Goal: Task Accomplishment & Management: Use online tool/utility

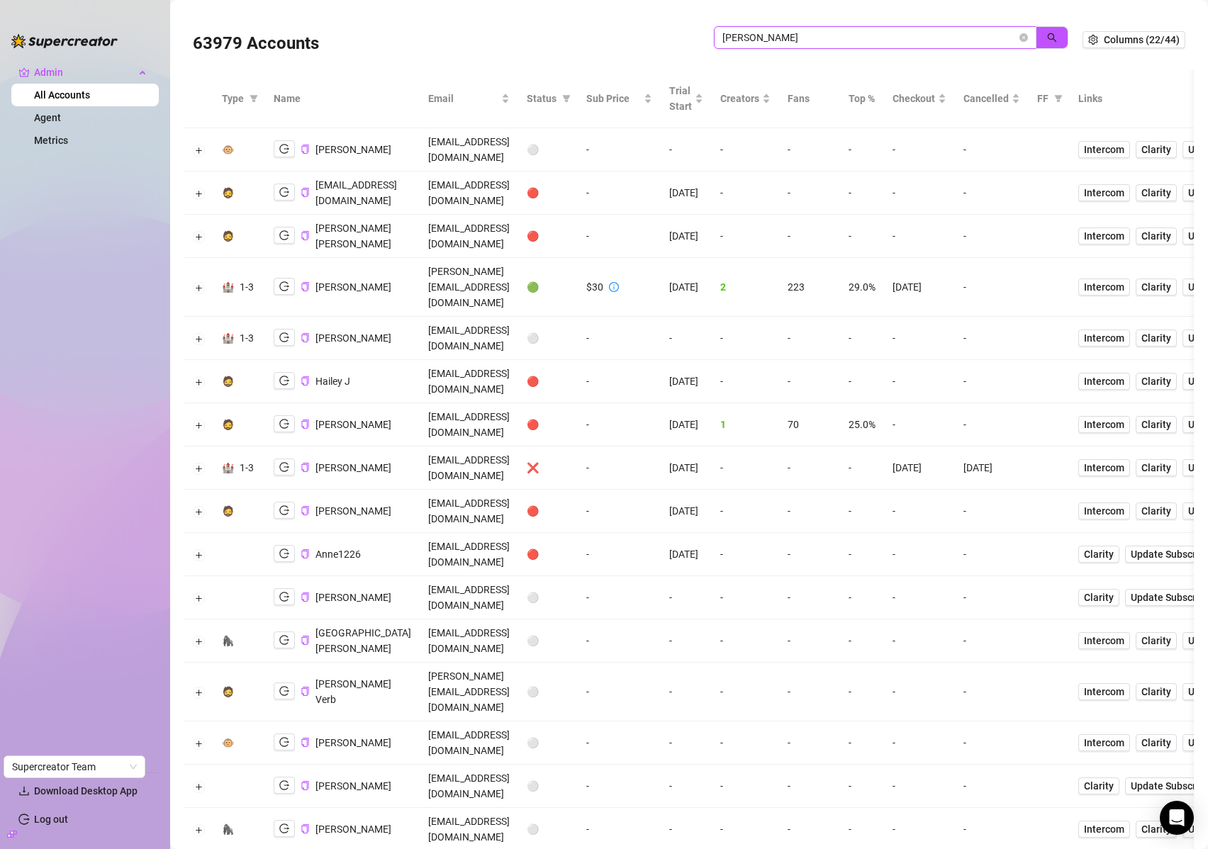
click at [908, 35] on input "jackson" at bounding box center [870, 38] width 294 height 16
paste input "papiversacex"
click at [1047, 37] on icon "search" at bounding box center [1052, 38] width 10 height 10
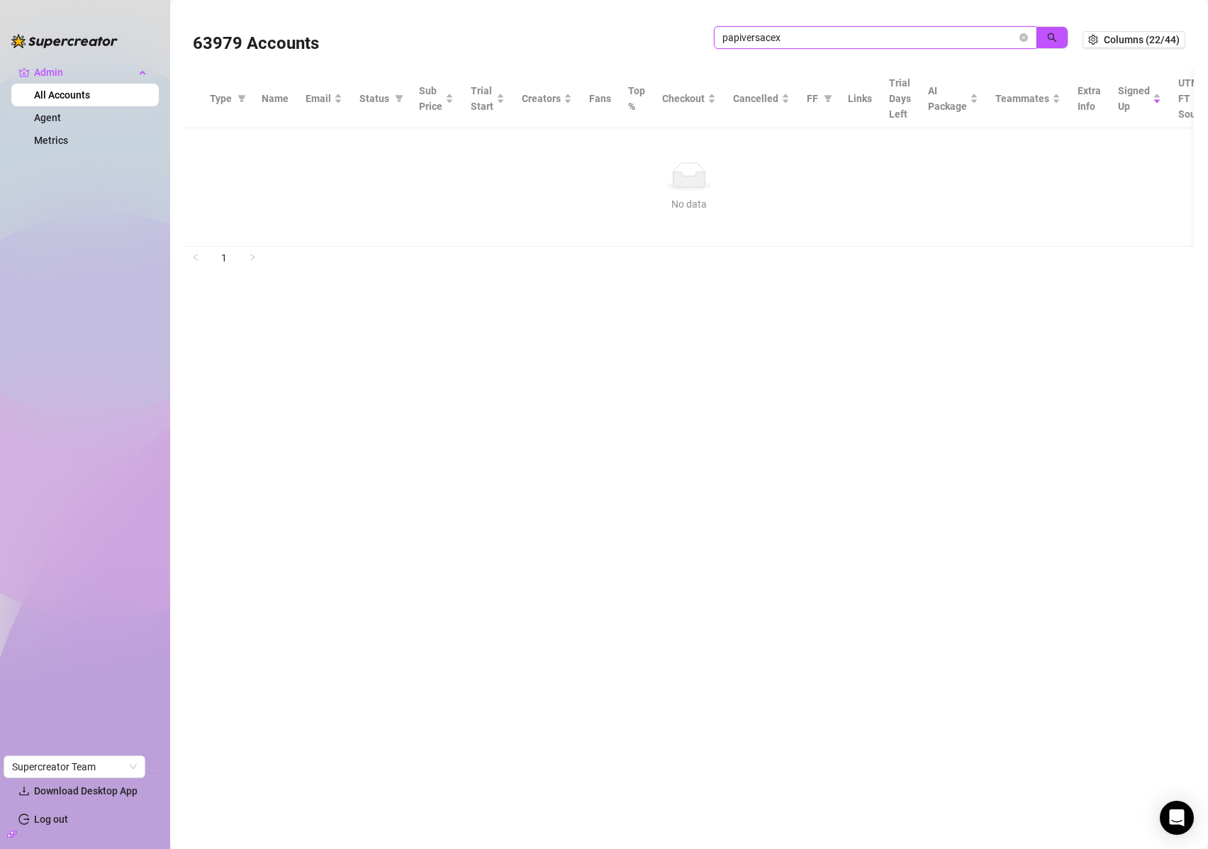
drag, startPoint x: 743, startPoint y: 38, endPoint x: 975, endPoint y: 40, distance: 231.9
click at [974, 41] on input "papiversacex" at bounding box center [870, 38] width 294 height 16
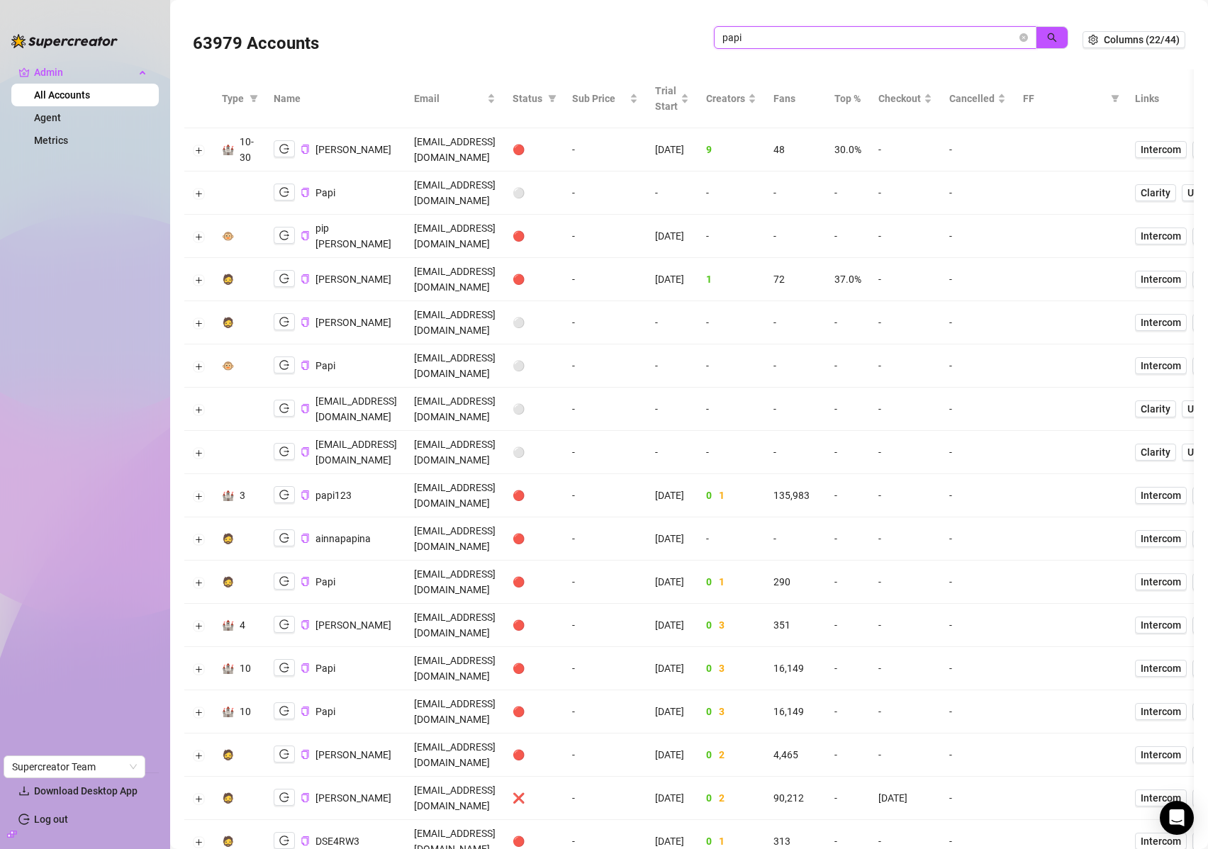
click at [873, 36] on input "papi" at bounding box center [870, 38] width 294 height 16
paste input "versacex"
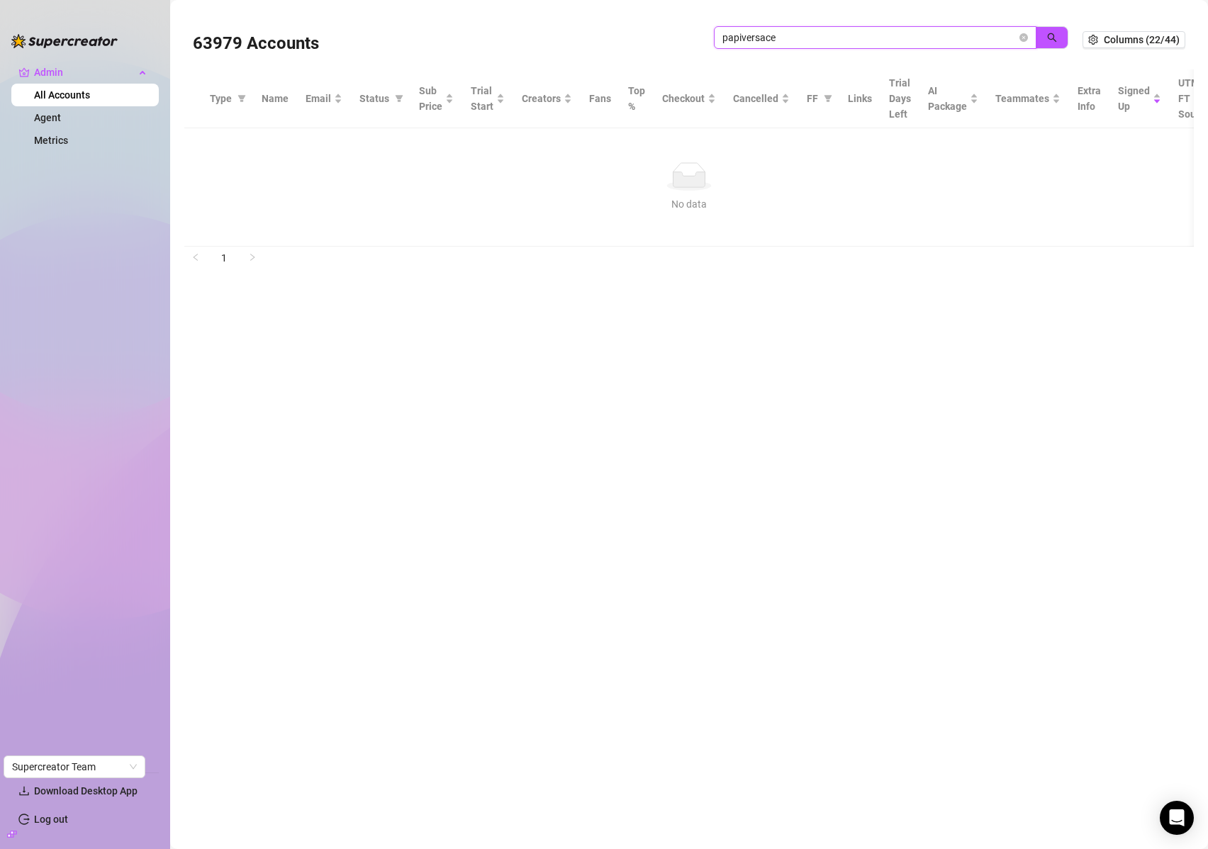
drag, startPoint x: 744, startPoint y: 40, endPoint x: 684, endPoint y: 44, distance: 59.7
click at [674, 44] on div "63979 Accounts papiversace" at bounding box center [638, 40] width 890 height 48
click at [1054, 40] on icon "search" at bounding box center [1052, 38] width 10 height 10
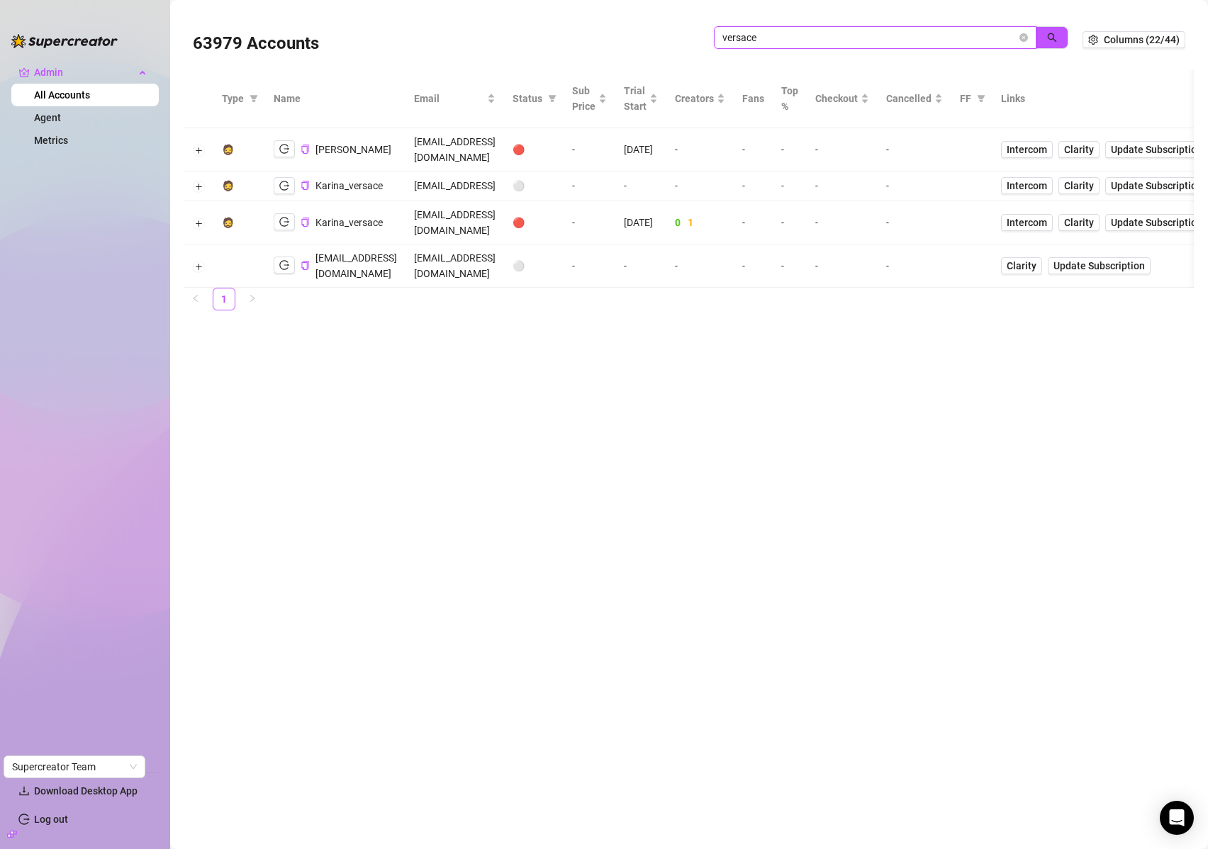
type input "versace"
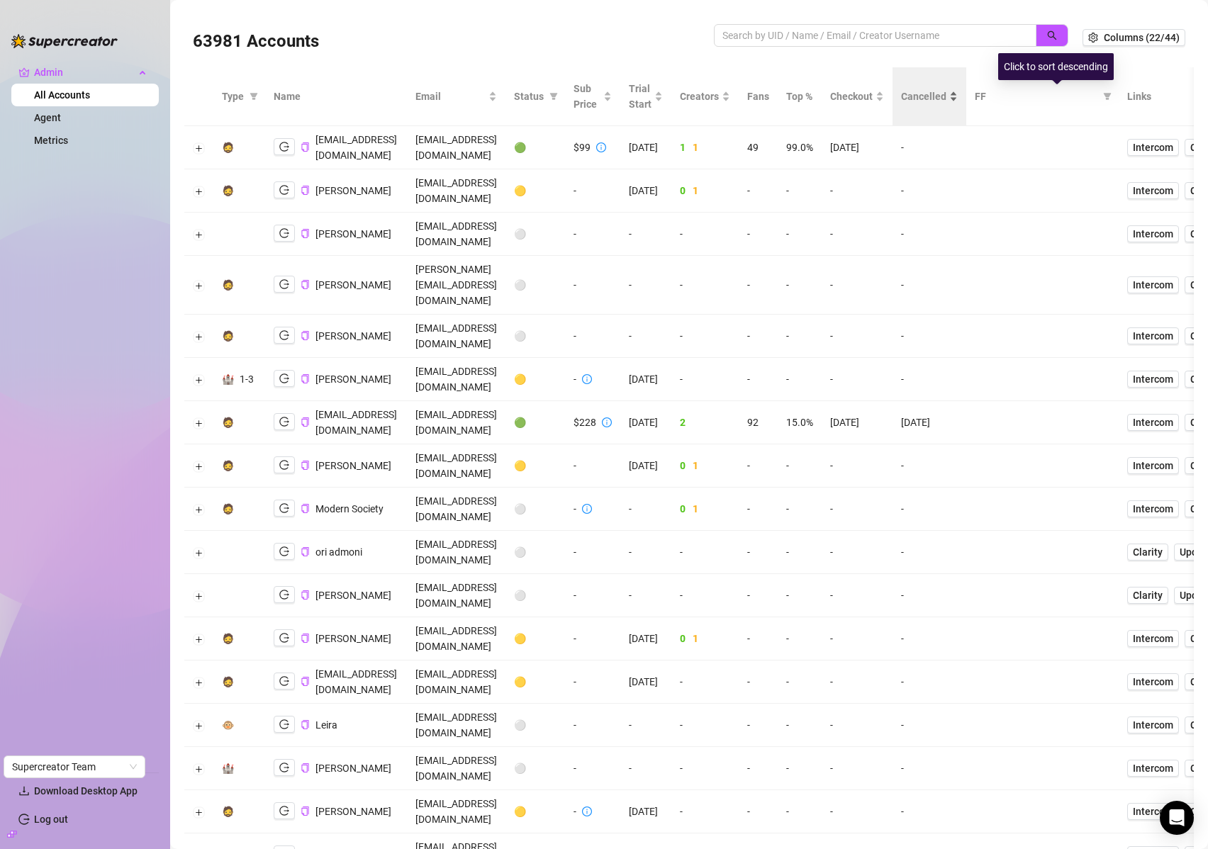
scroll to position [3, 0]
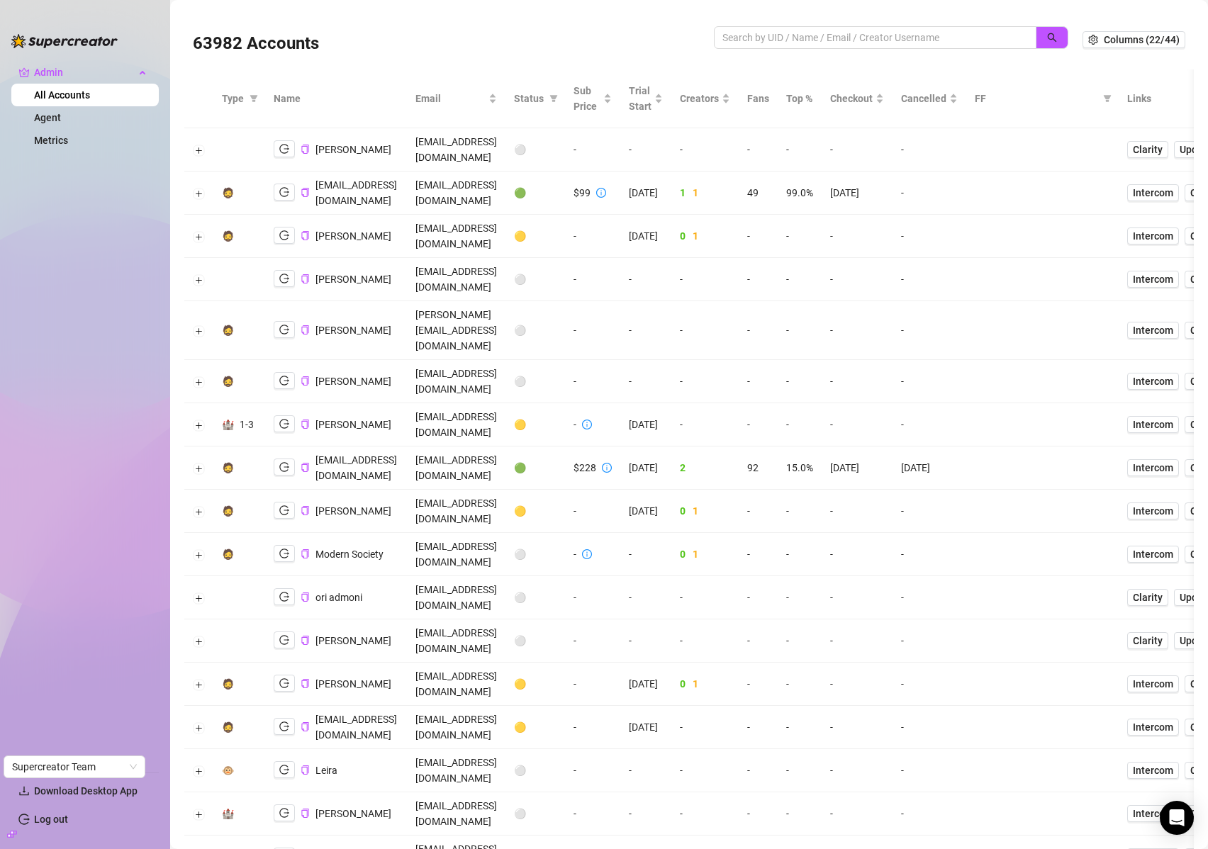
click at [778, 51] on div at bounding box center [891, 45] width 355 height 38
click at [780, 40] on input "search" at bounding box center [870, 38] width 294 height 16
type input "as"
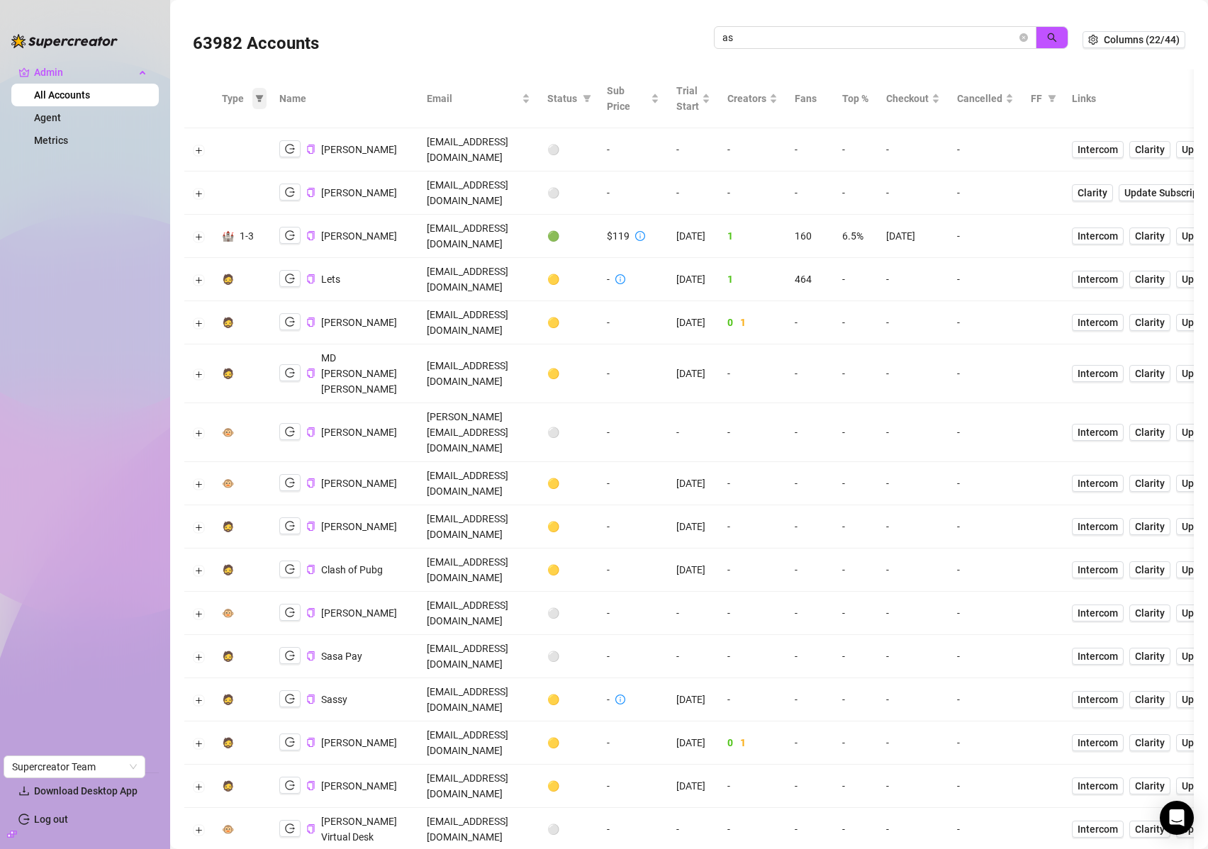
click at [257, 96] on icon "filter" at bounding box center [260, 98] width 8 height 7
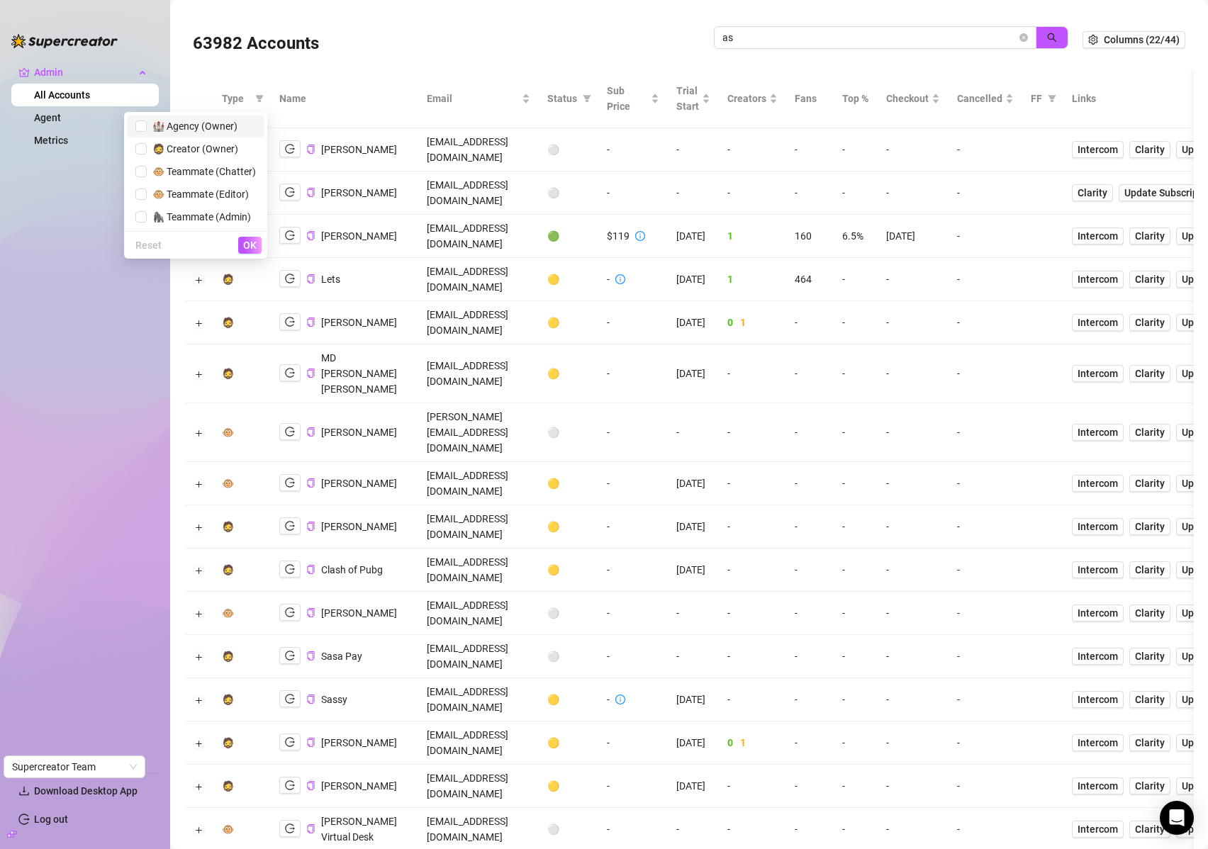
click at [200, 124] on span "🏰 Agency (Owner)" at bounding box center [192, 126] width 91 height 11
checkbox input "true"
click at [249, 246] on span "OK" at bounding box center [249, 245] width 13 height 11
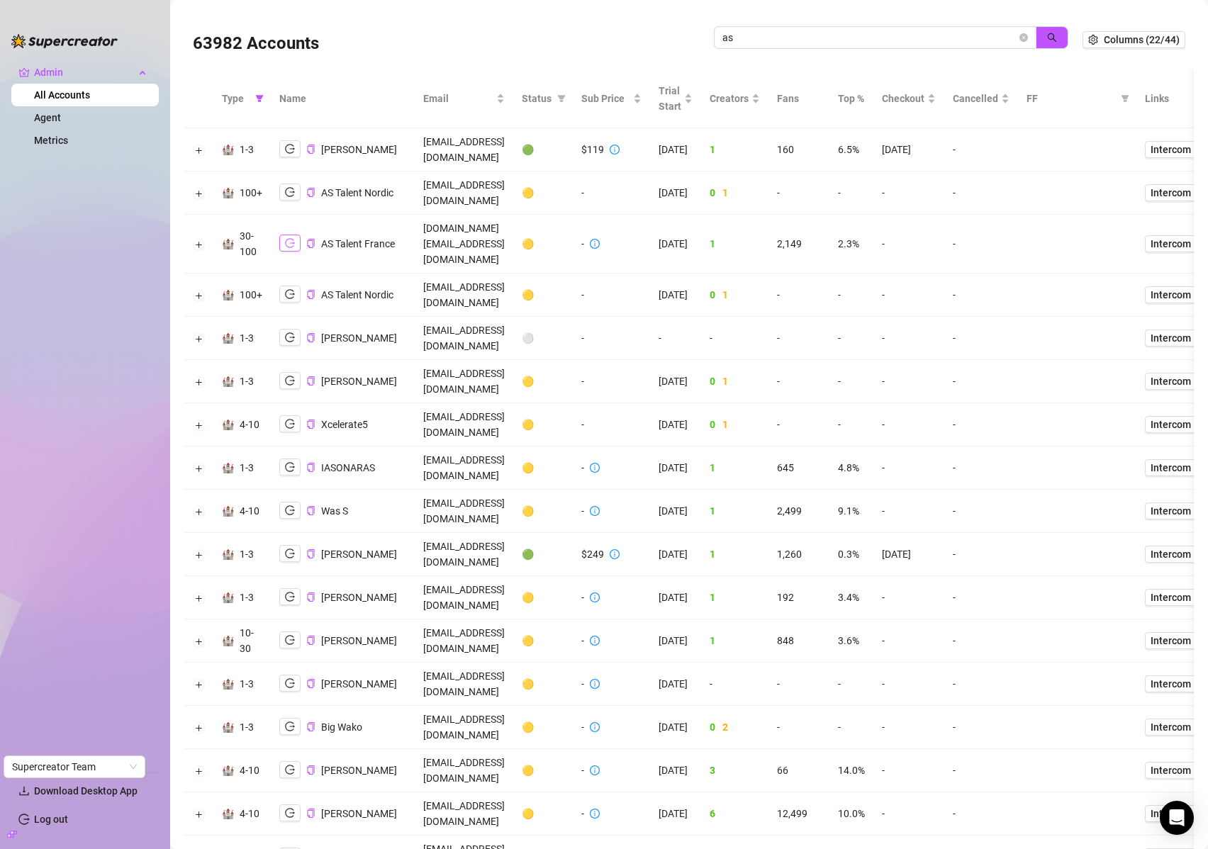
click at [293, 239] on icon "logout" at bounding box center [290, 243] width 10 height 9
click at [815, 35] on input "as" at bounding box center [870, 38] width 294 height 16
click at [816, 34] on input "as" at bounding box center [870, 38] width 294 height 16
type input "ceart"
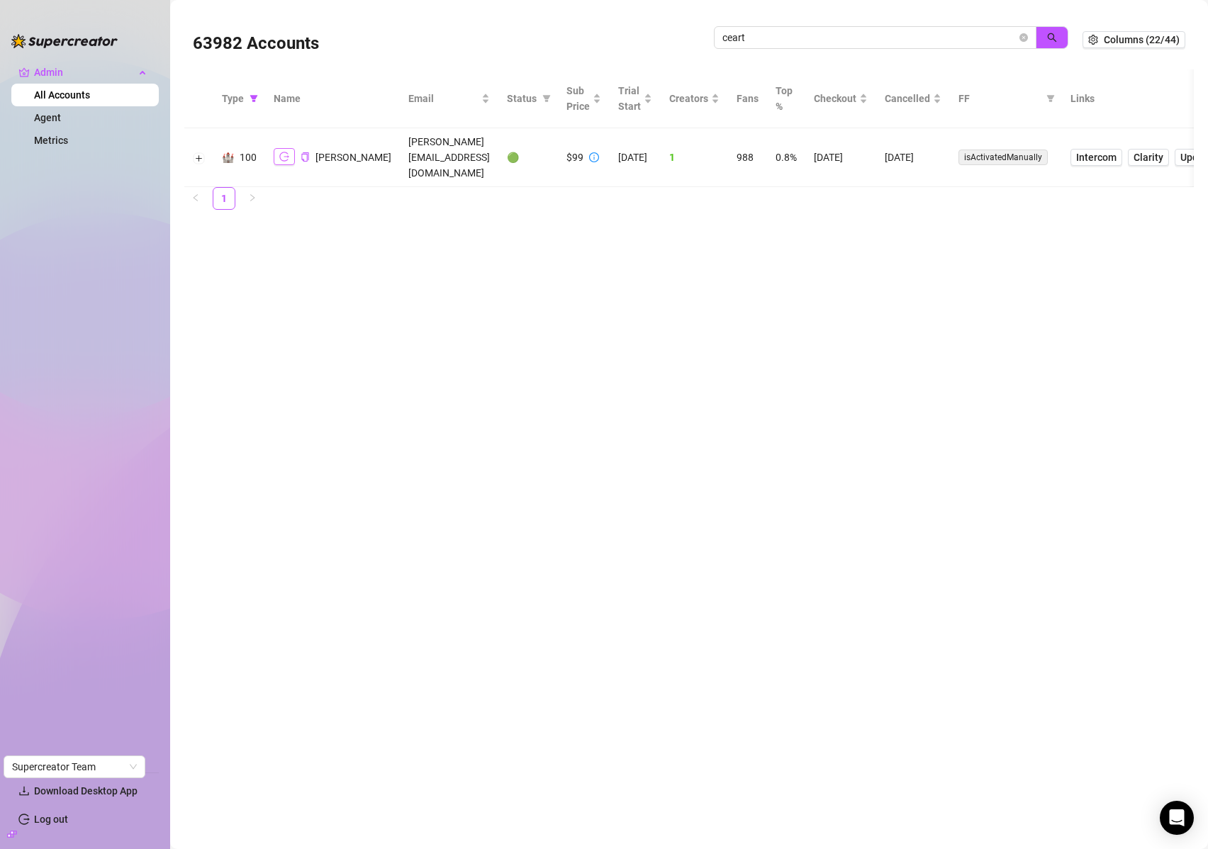
click at [281, 152] on icon "logout" at bounding box center [284, 157] width 10 height 10
click at [1027, 38] on icon "close-circle" at bounding box center [1024, 37] width 9 height 9
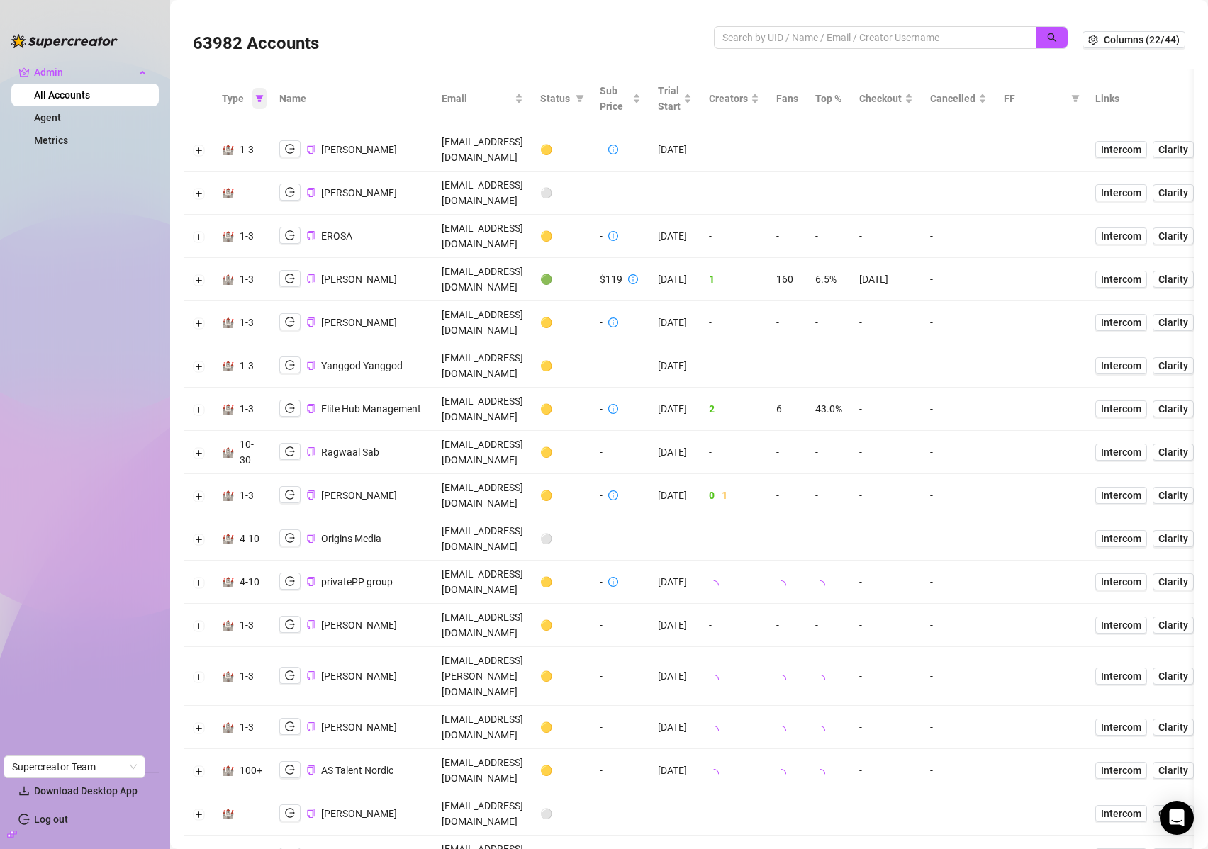
click at [259, 96] on icon "filter" at bounding box center [260, 98] width 8 height 7
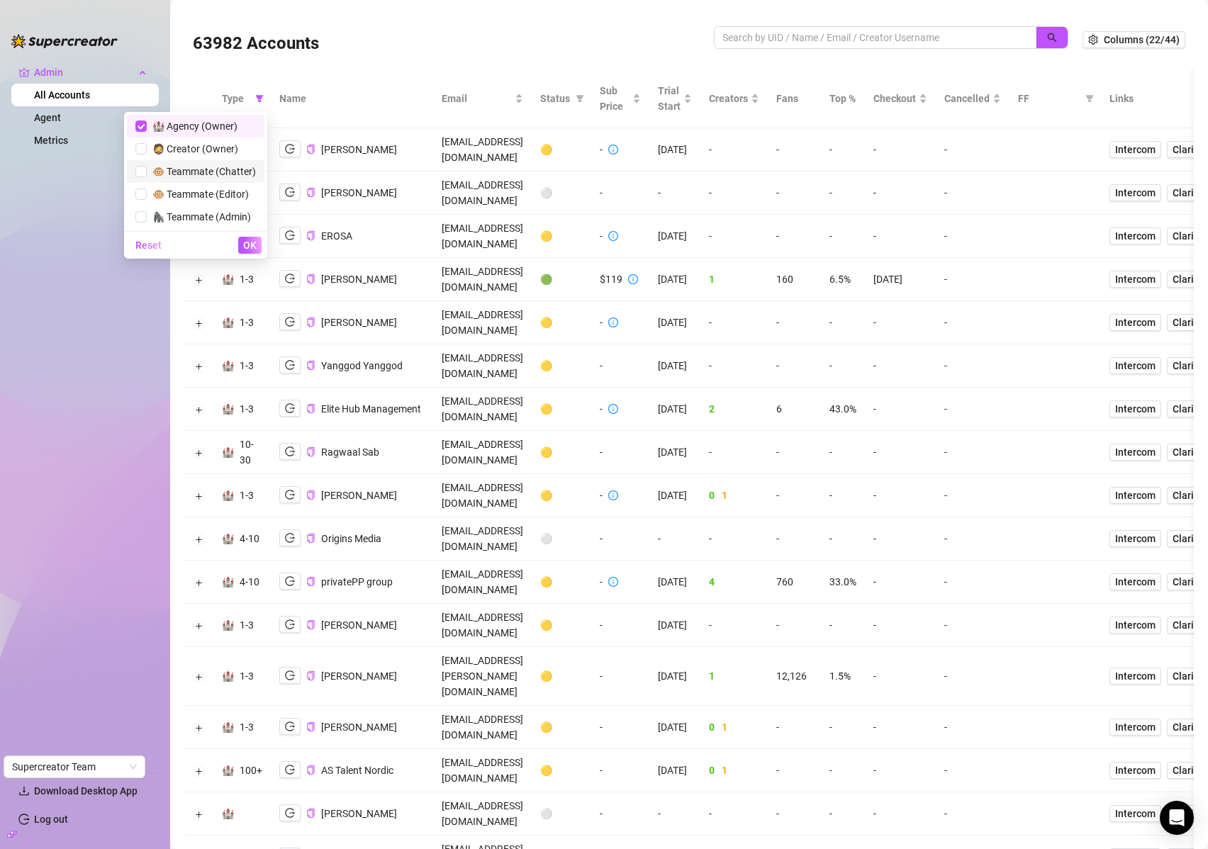
drag, startPoint x: 182, startPoint y: 123, endPoint x: 210, endPoint y: 180, distance: 63.4
click at [182, 123] on span "🏰 Agency (Owner)" at bounding box center [192, 126] width 91 height 11
checkbox input "false"
click at [255, 248] on span "OK" at bounding box center [249, 245] width 13 height 11
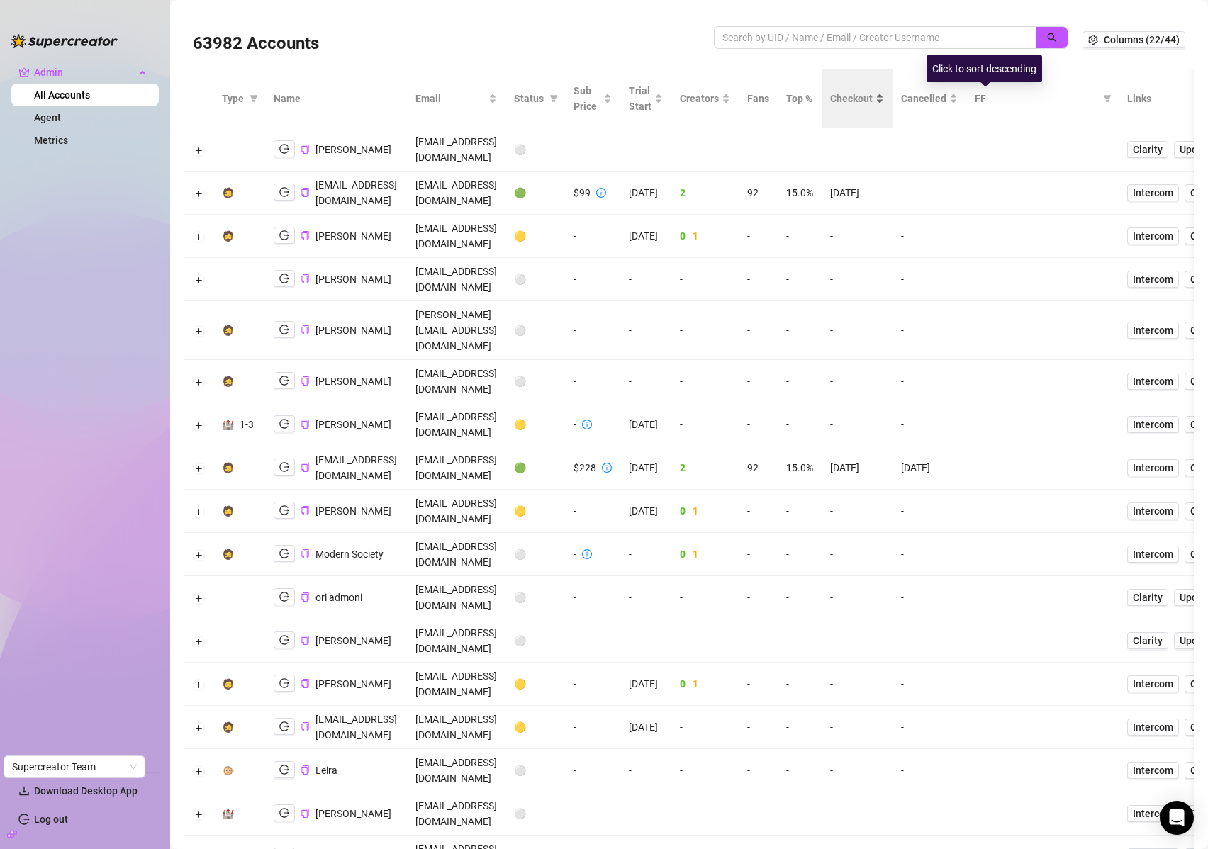
click at [873, 100] on span "Checkout" at bounding box center [851, 99] width 43 height 16
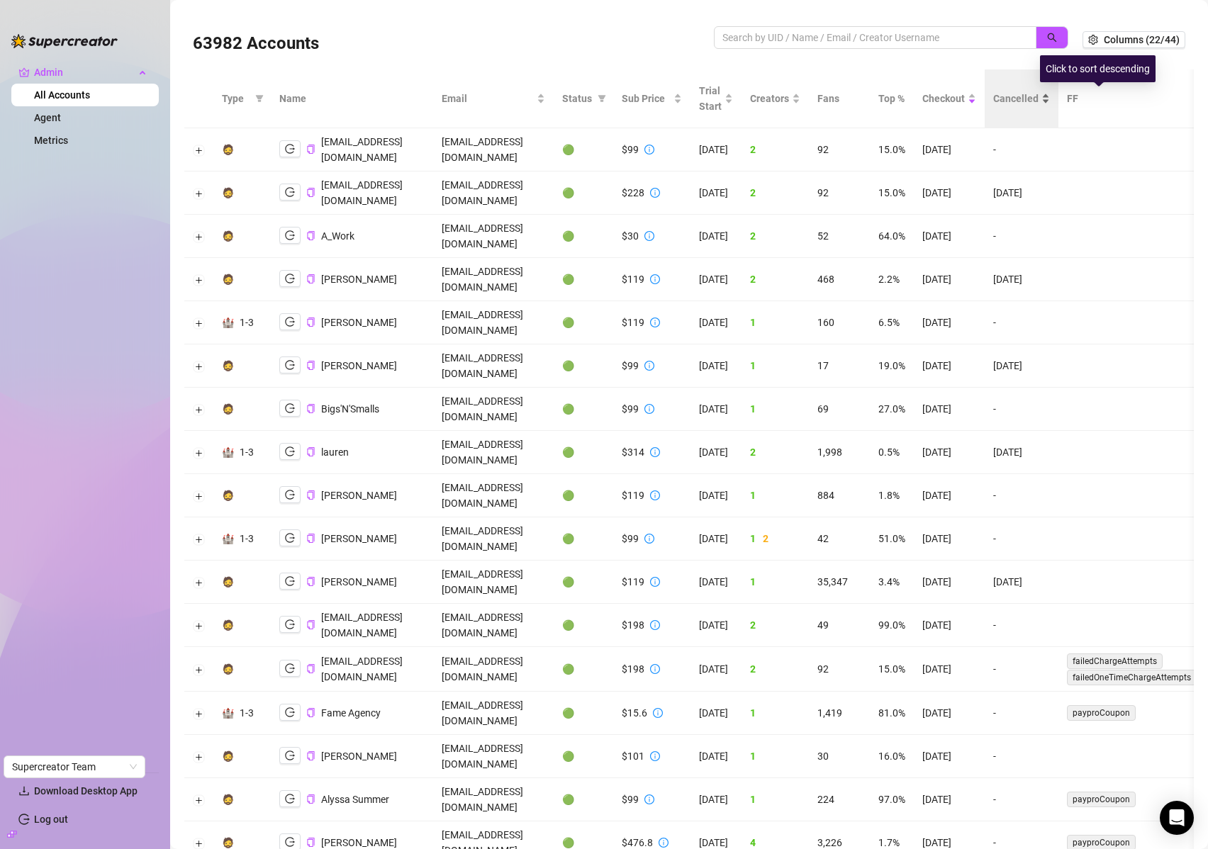
click at [1039, 97] on span "Cancelled" at bounding box center [1015, 99] width 45 height 16
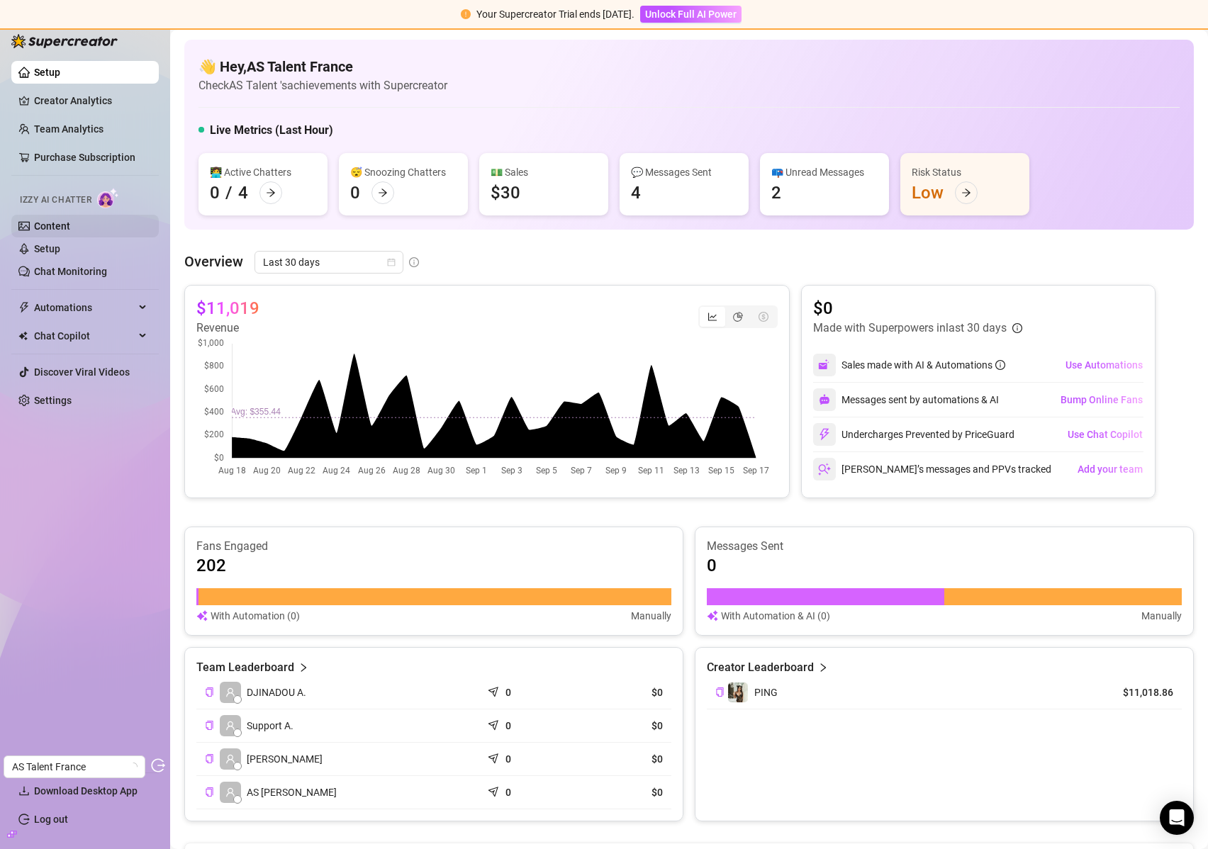
click at [66, 221] on link "Content" at bounding box center [52, 226] width 36 height 11
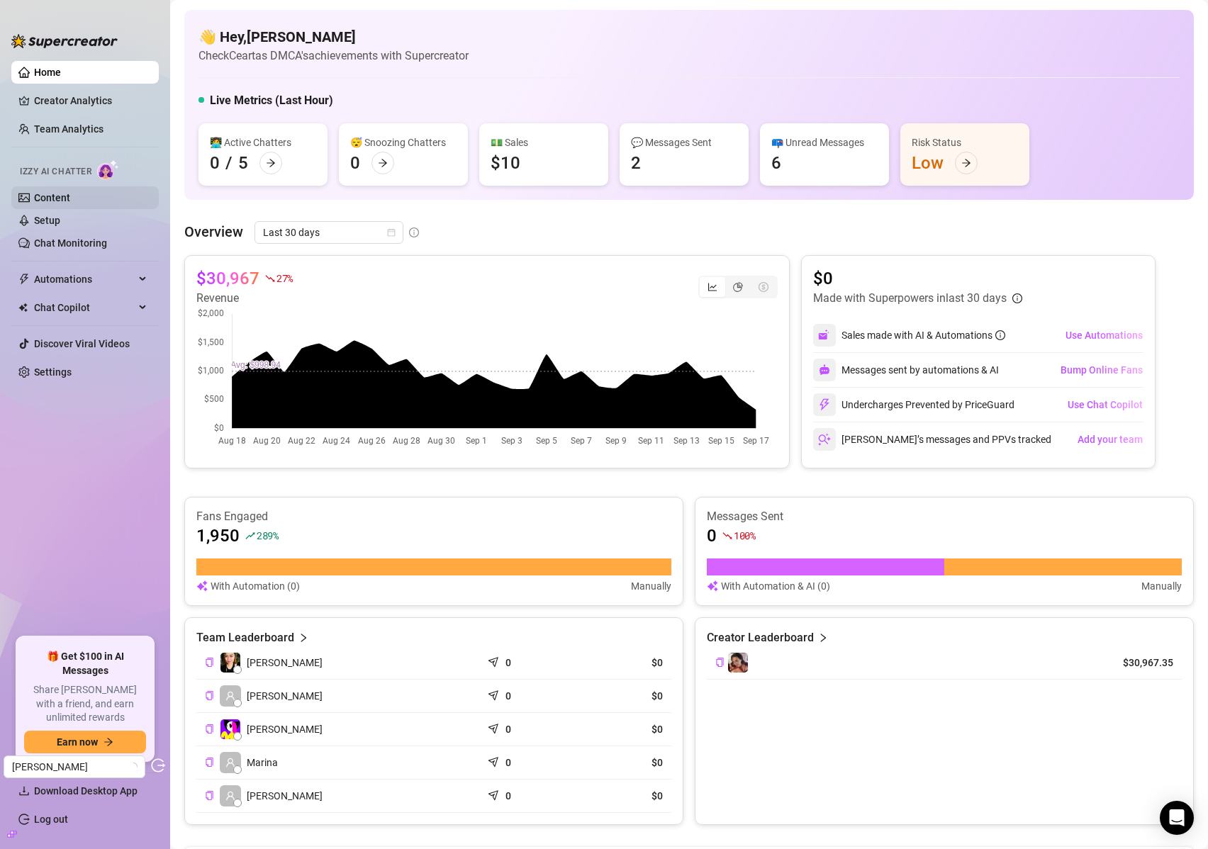
click at [70, 203] on link "Content" at bounding box center [52, 197] width 36 height 11
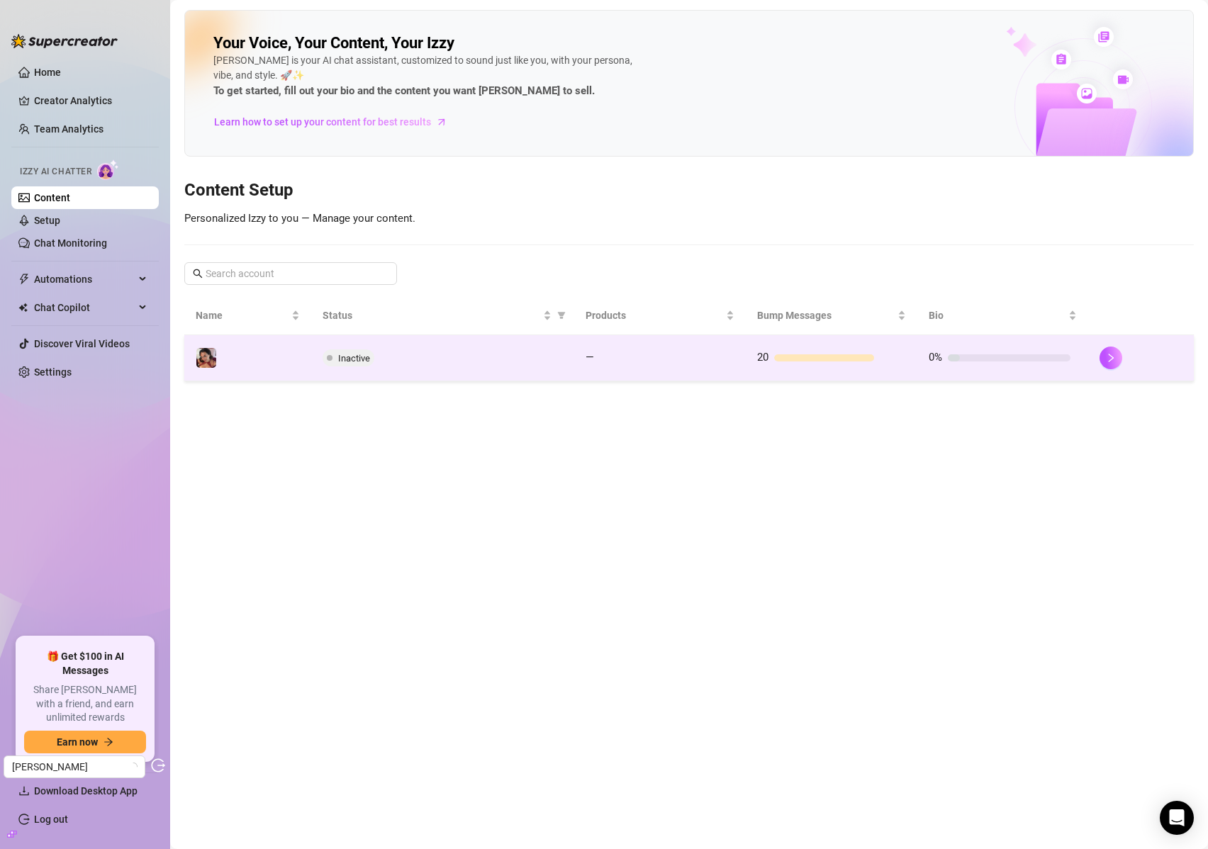
click at [435, 356] on div "Inactive" at bounding box center [443, 358] width 241 height 17
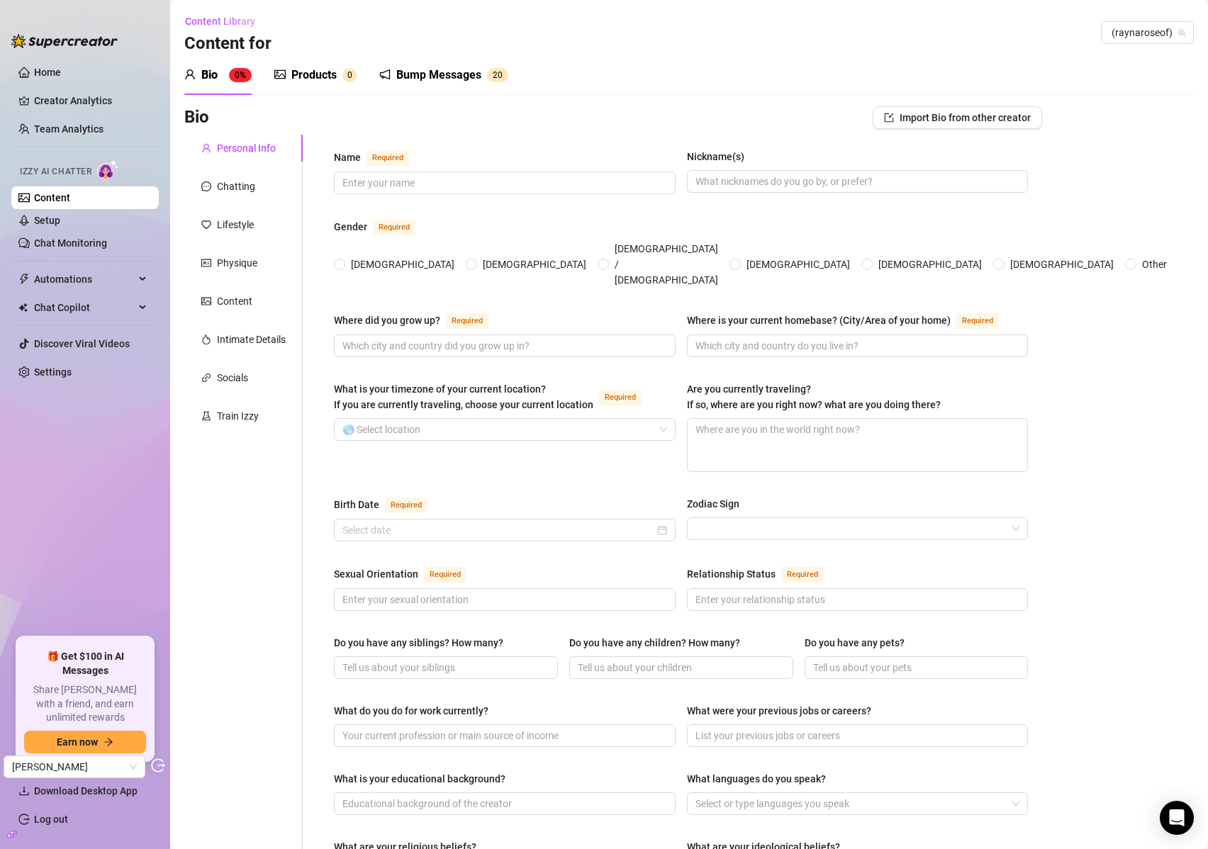
click at [442, 56] on div "Bump Messages 2 0" at bounding box center [443, 75] width 129 height 40
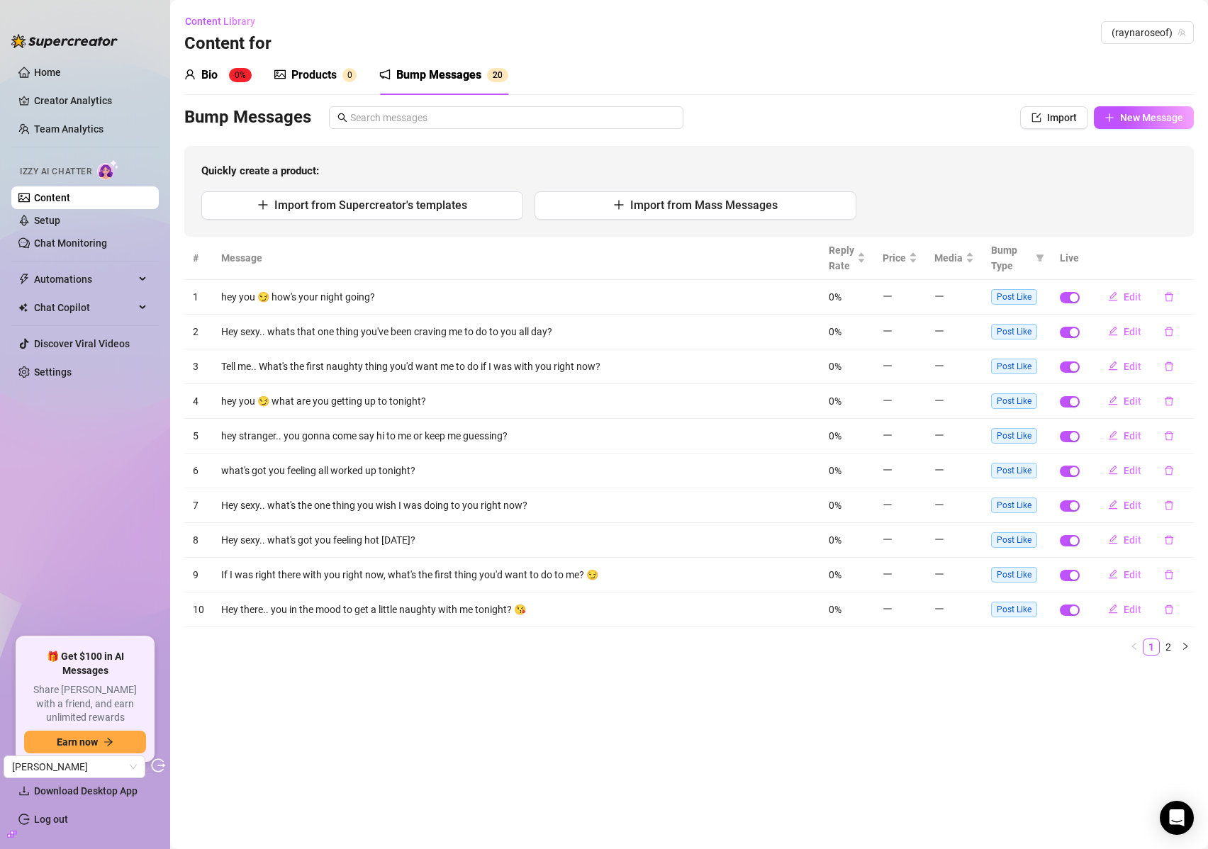
click at [436, 72] on div "Bump Messages" at bounding box center [438, 75] width 85 height 17
